Goal: Use online tool/utility: Utilize a website feature to perform a specific function

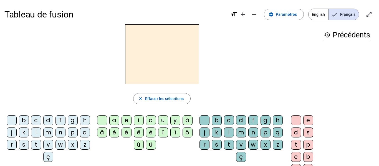
click at [41, 133] on div "l" at bounding box center [36, 133] width 10 height 10
click at [114, 121] on div "a" at bounding box center [114, 120] width 10 height 10
click at [246, 146] on div "v" at bounding box center [241, 145] width 10 height 10
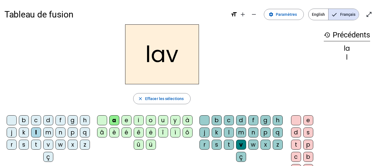
click at [307, 121] on div "e" at bounding box center [308, 120] width 10 height 10
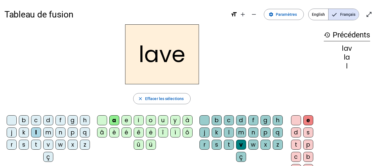
click at [78, 121] on div "g" at bounding box center [73, 120] width 10 height 10
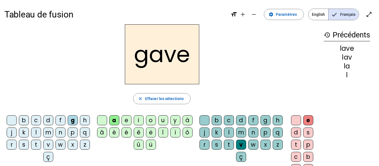
click at [17, 145] on div "r" at bounding box center [12, 145] width 10 height 10
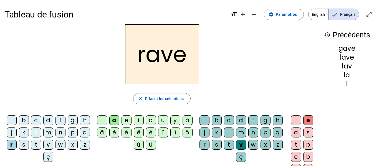
click at [222, 143] on div "s" at bounding box center [217, 145] width 10 height 10
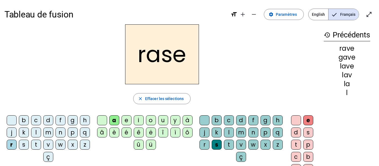
click at [39, 119] on div "c" at bounding box center [36, 120] width 10 height 10
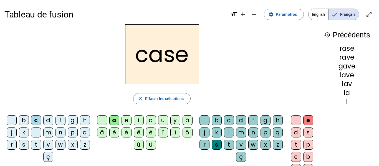
click at [29, 118] on div "b" at bounding box center [24, 120] width 10 height 10
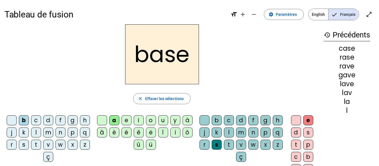
click at [140, 118] on div "i" at bounding box center [139, 120] width 10 height 10
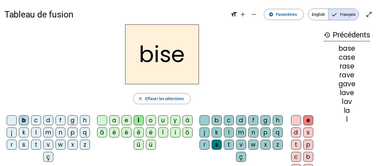
click at [165, 120] on div "u" at bounding box center [163, 120] width 10 height 10
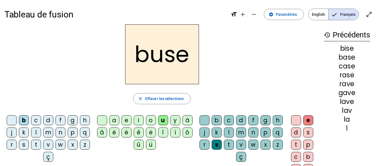
click at [17, 145] on div "r" at bounding box center [12, 145] width 10 height 10
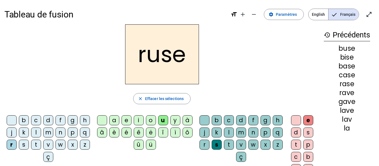
click at [53, 130] on div "m" at bounding box center [48, 133] width 10 height 10
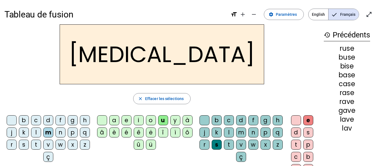
click at [140, 122] on div "i" at bounding box center [139, 120] width 10 height 10
